Goal: Task Accomplishment & Management: Use online tool/utility

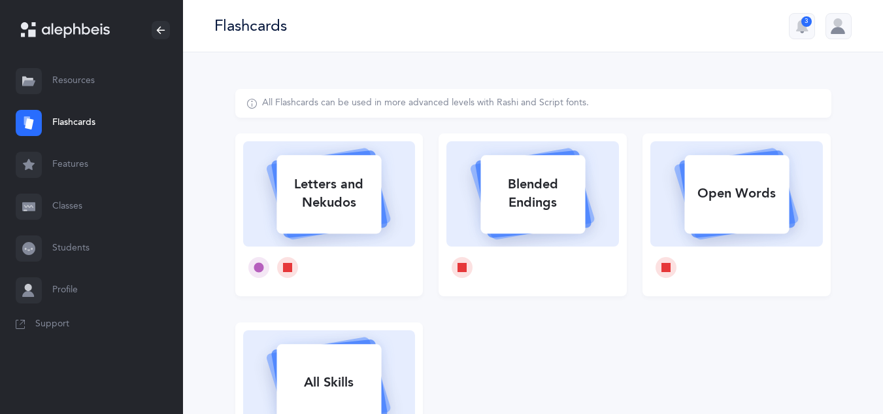
select select
select select "single"
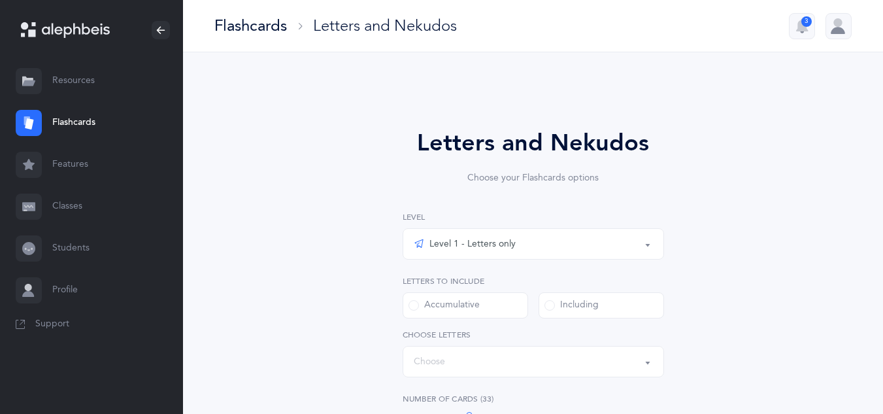
select select "27"
click at [45, 78] on link "Resources" at bounding box center [91, 81] width 183 height 42
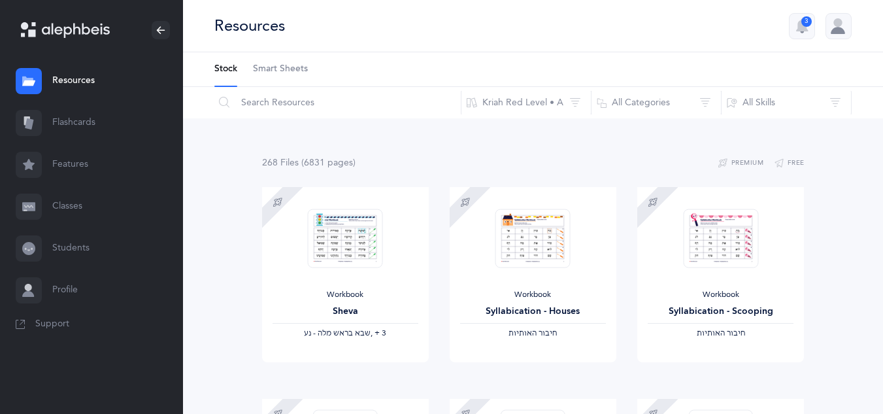
click at [46, 122] on link "Flashcards" at bounding box center [91, 123] width 183 height 42
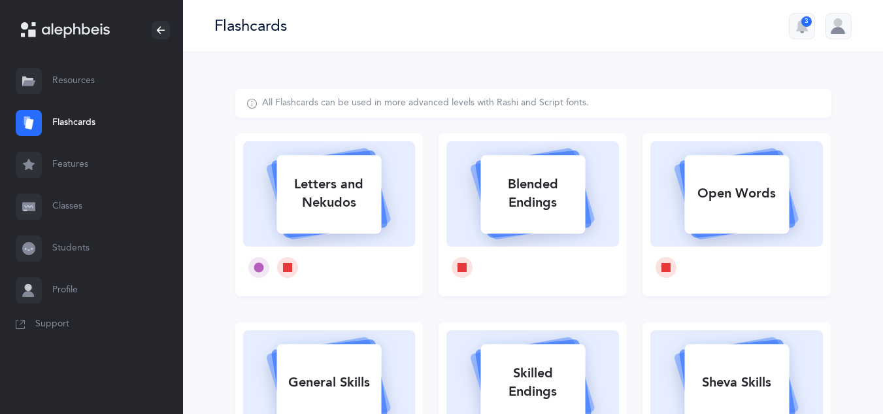
click at [333, 184] on div "Letters and Nekudos" at bounding box center [329, 193] width 105 height 52
select select "27"
select select "single"
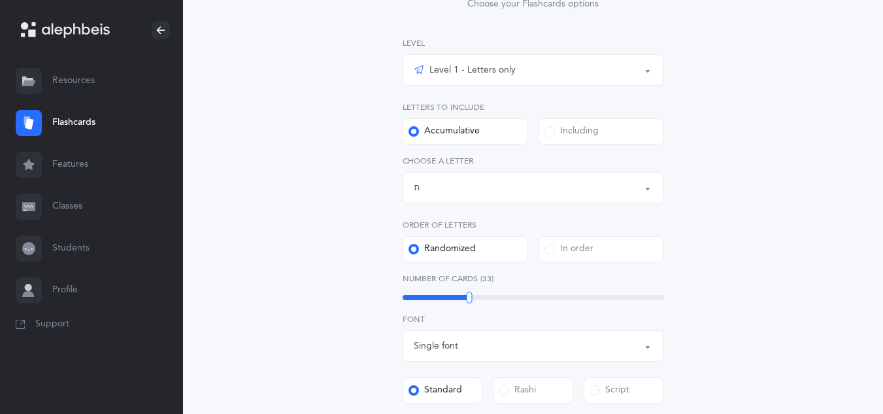
scroll to position [196, 0]
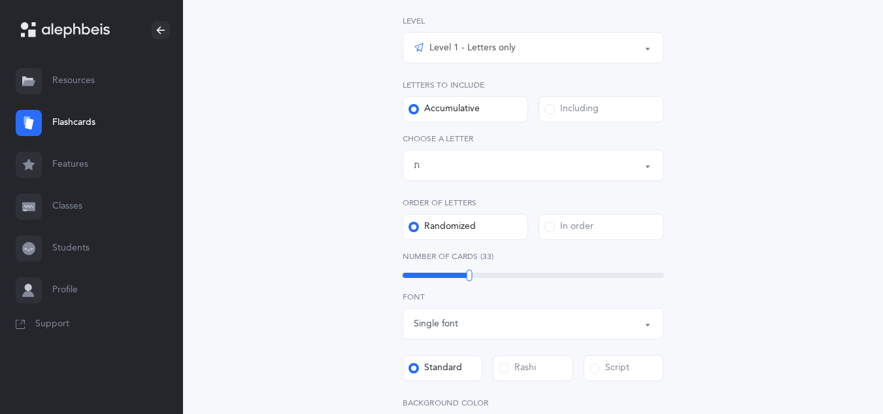
click at [496, 160] on div "Letters up until: ת" at bounding box center [533, 165] width 239 height 22
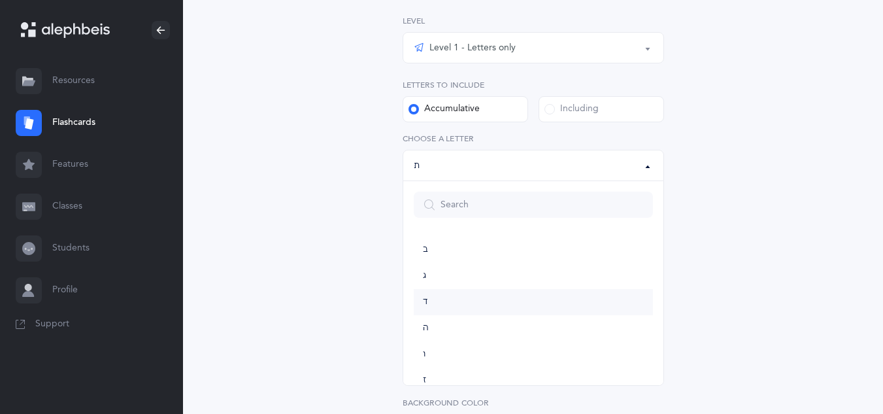
scroll to position [0, 0]
click at [429, 382] on link "ה" at bounding box center [533, 382] width 239 height 26
select select "5"
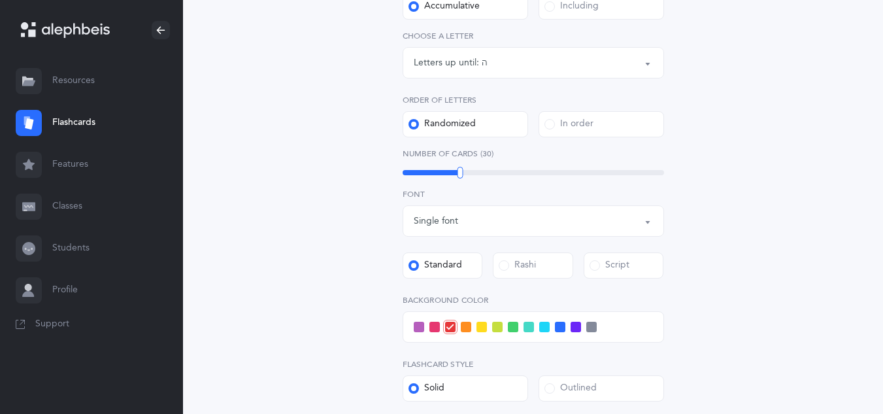
scroll to position [507, 0]
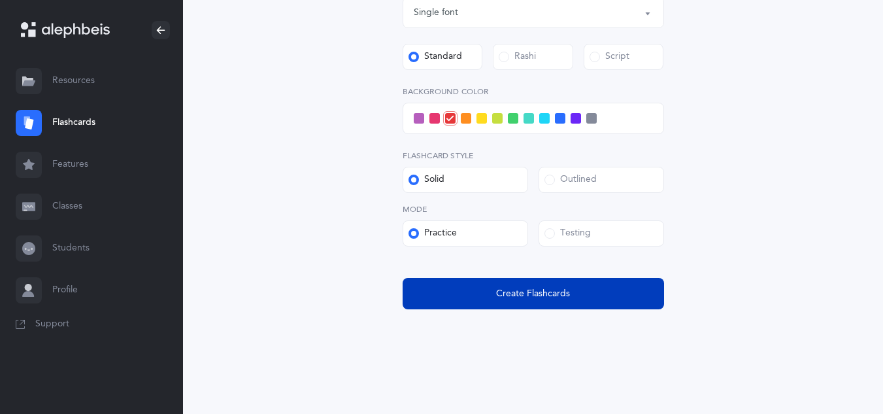
click at [513, 293] on span "Create Flashcards" at bounding box center [533, 294] width 74 height 14
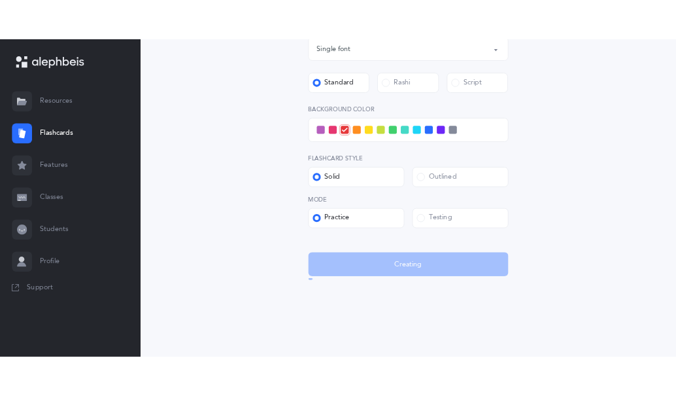
scroll to position [0, 0]
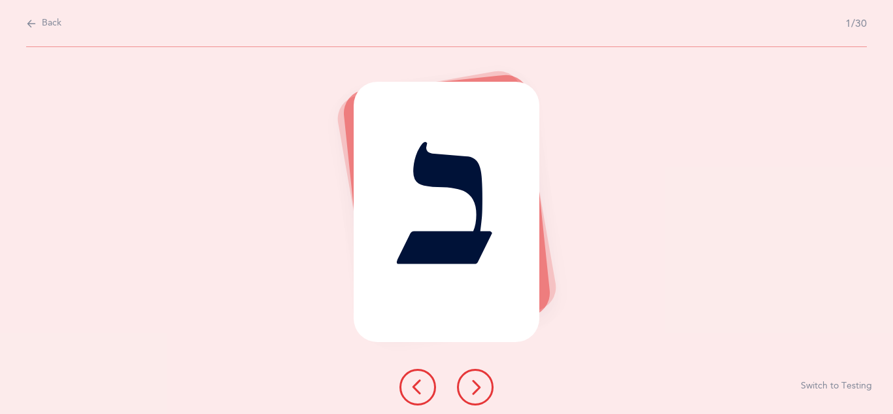
click at [467, 380] on button at bounding box center [475, 387] width 37 height 37
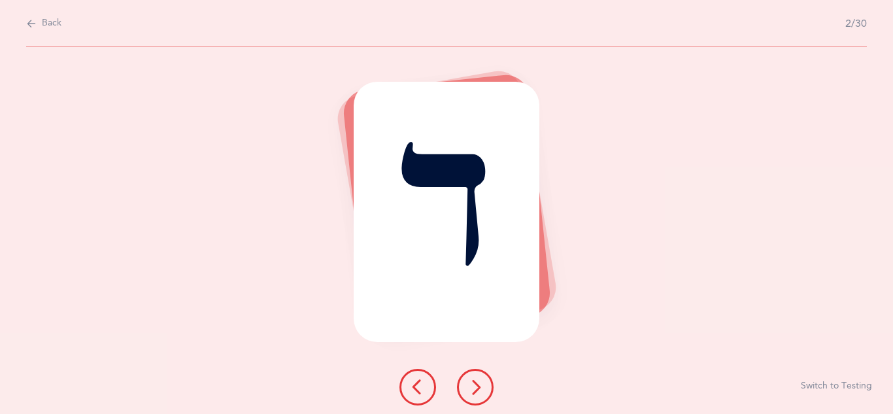
click at [473, 382] on icon at bounding box center [476, 387] width 16 height 16
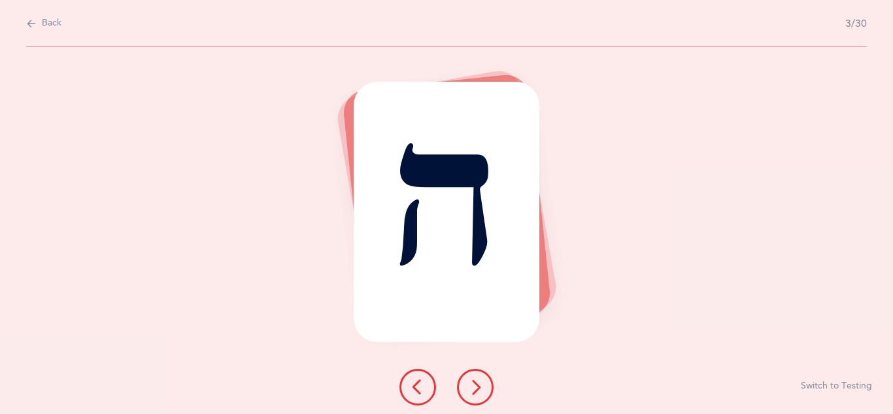
click at [473, 377] on button at bounding box center [475, 387] width 37 height 37
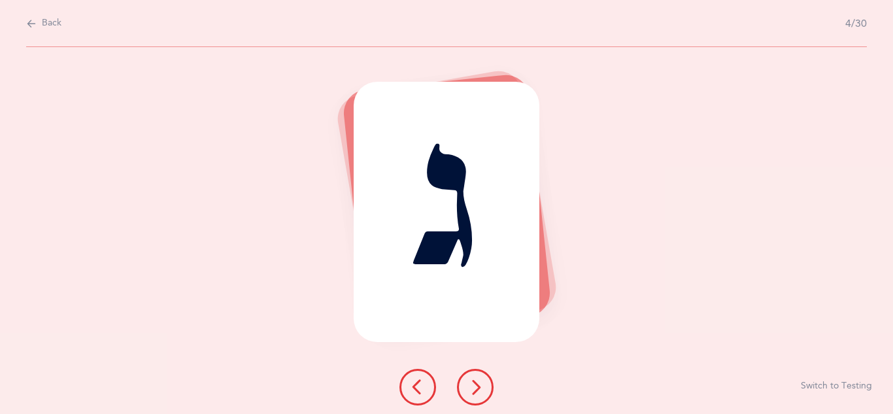
click at [479, 383] on icon at bounding box center [476, 387] width 16 height 16
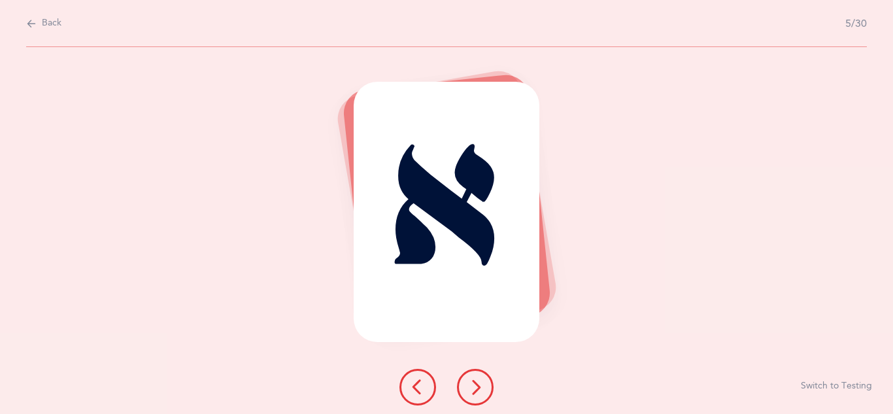
click at [475, 380] on icon at bounding box center [476, 387] width 16 height 16
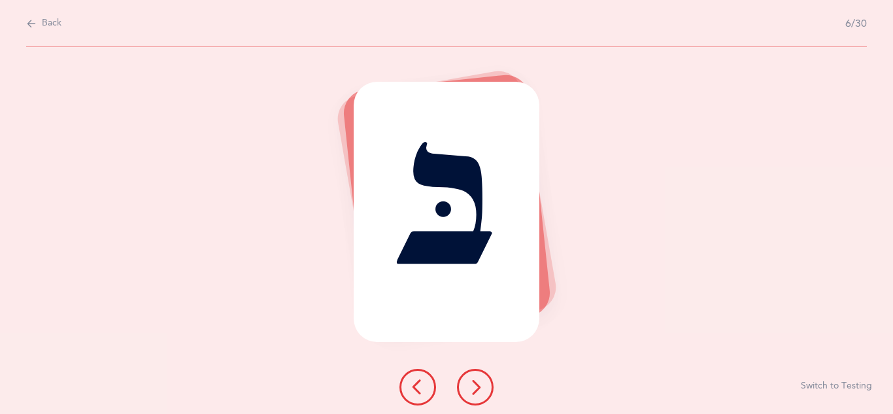
click at [469, 386] on icon at bounding box center [476, 387] width 16 height 16
click at [482, 388] on icon at bounding box center [476, 387] width 16 height 16
click at [473, 384] on icon at bounding box center [476, 387] width 16 height 16
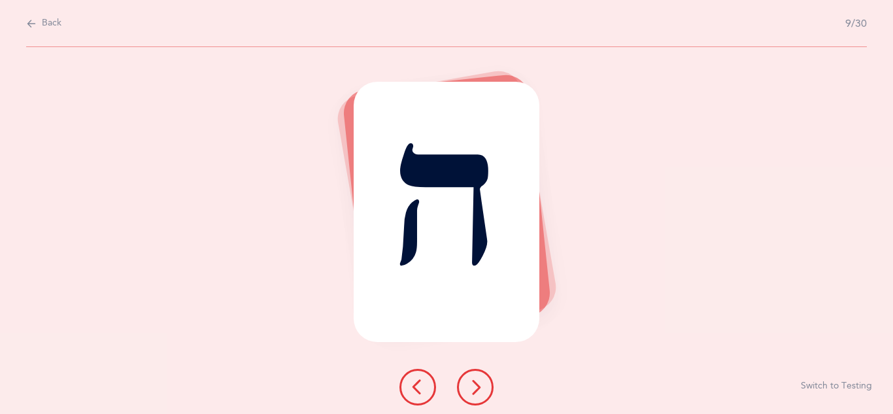
click at [483, 393] on button at bounding box center [475, 387] width 37 height 37
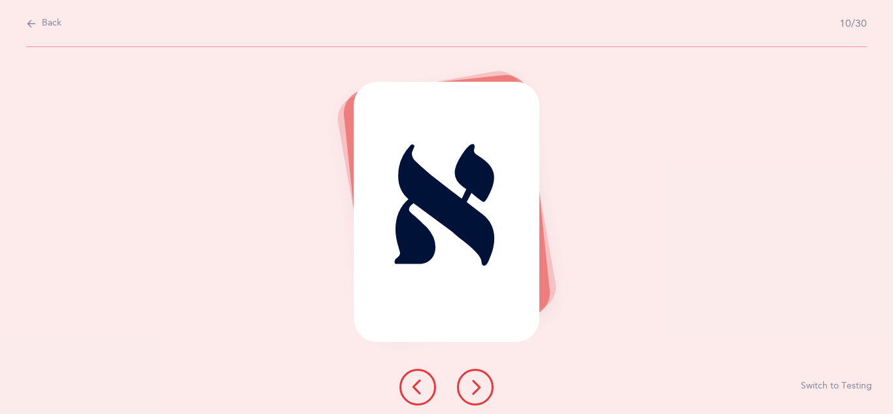
click at [475, 398] on button at bounding box center [475, 387] width 37 height 37
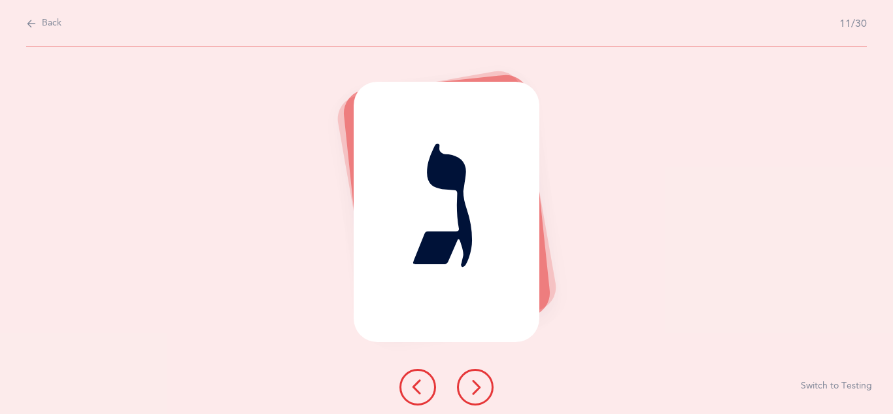
click at [458, 373] on div at bounding box center [446, 387] width 115 height 37
click at [470, 388] on icon at bounding box center [476, 387] width 16 height 16
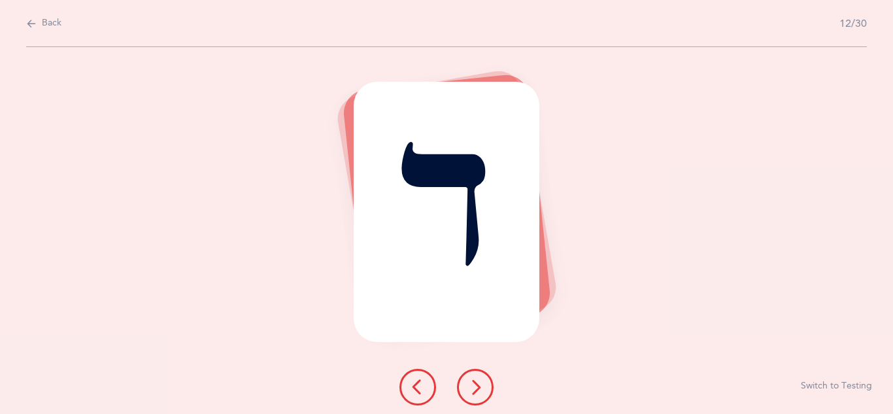
click at [471, 385] on icon at bounding box center [476, 387] width 16 height 16
